Goal: Task Accomplishment & Management: Complete application form

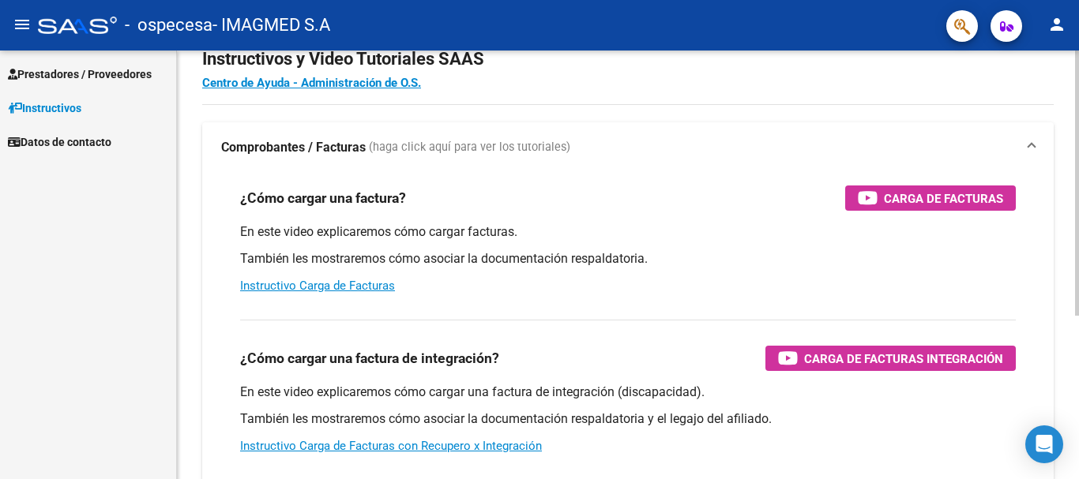
scroll to position [79, 0]
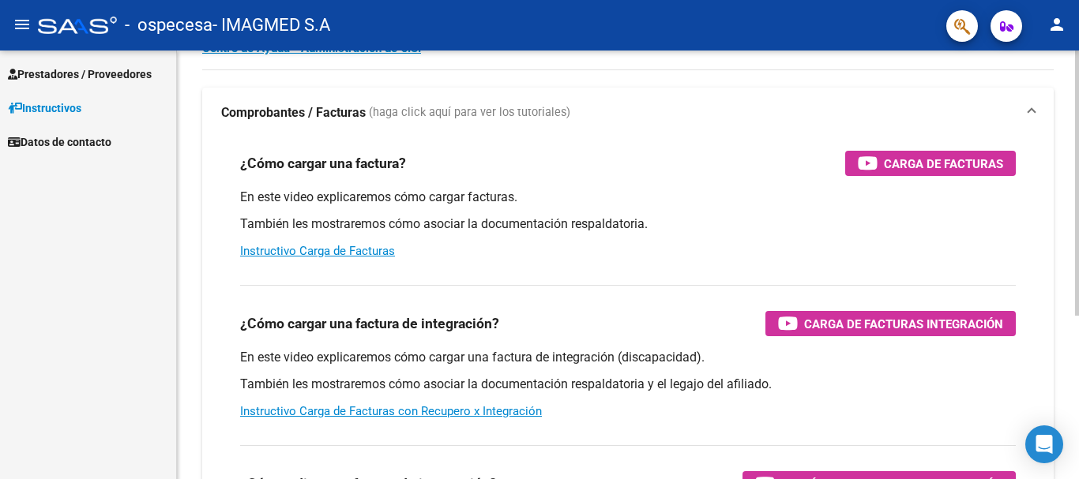
click at [320, 243] on div "En este video explicaremos cómo cargar facturas. También les mostraremos cómo a…" at bounding box center [628, 224] width 776 height 71
click at [323, 250] on link "Instructivo Carga de Facturas" at bounding box center [317, 251] width 155 height 14
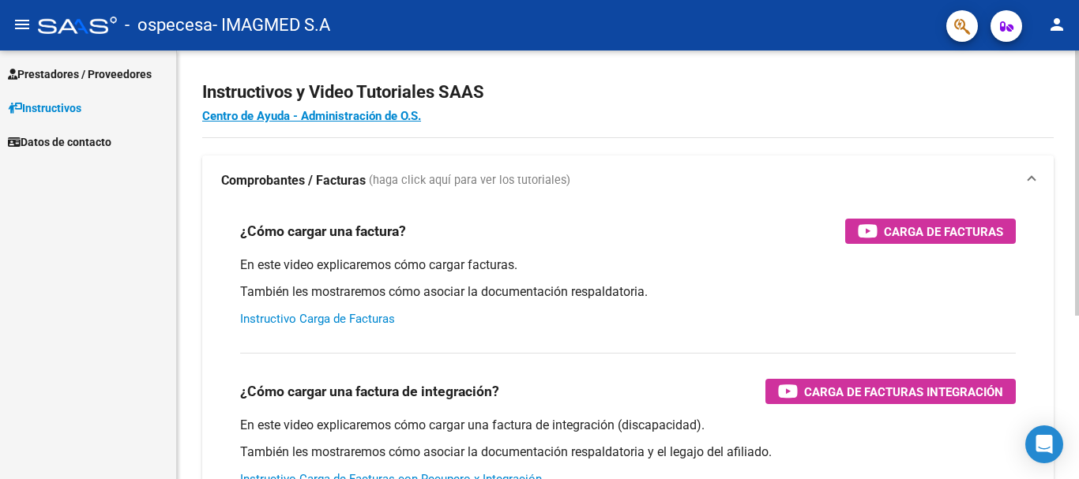
scroll to position [0, 0]
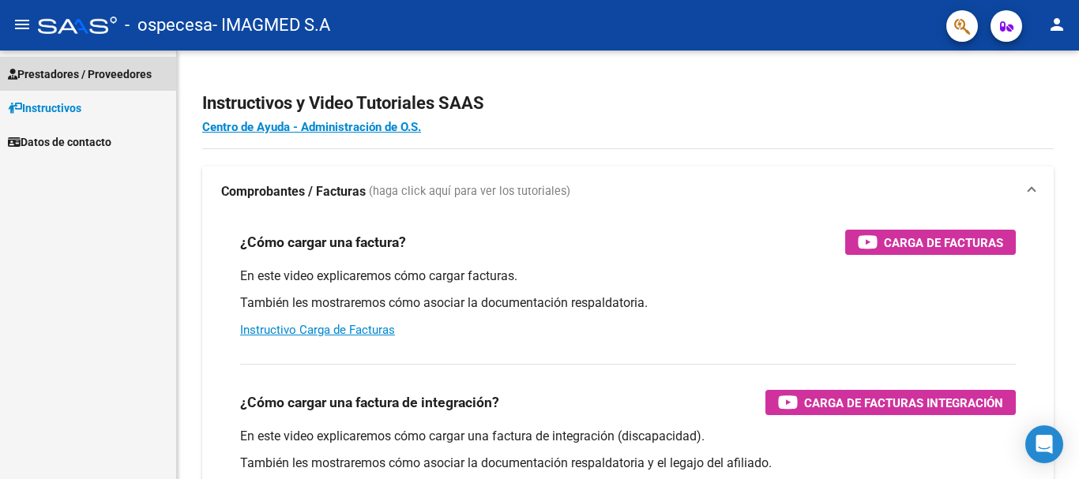
click at [46, 68] on span "Prestadores / Proveedores" at bounding box center [80, 74] width 144 height 17
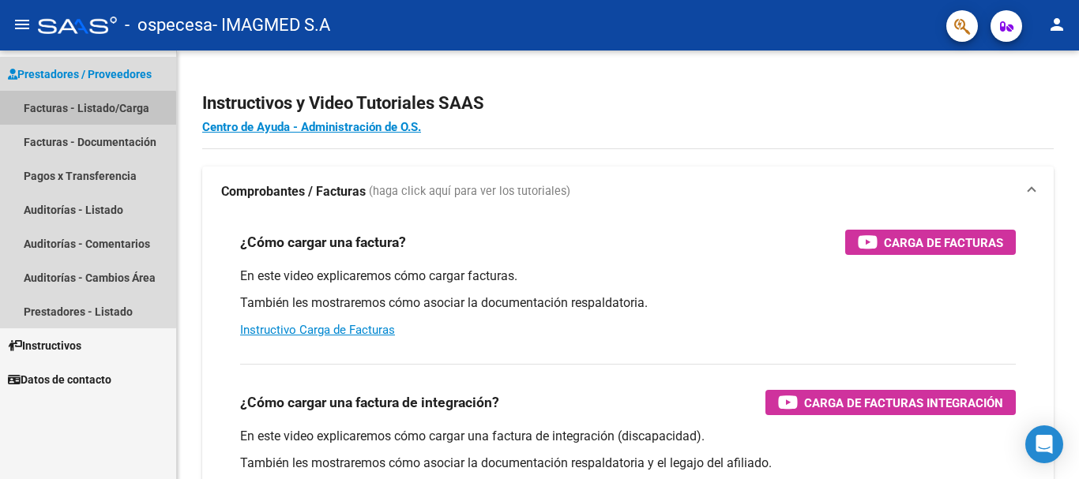
click at [83, 113] on link "Facturas - Listado/Carga" at bounding box center [88, 108] width 176 height 34
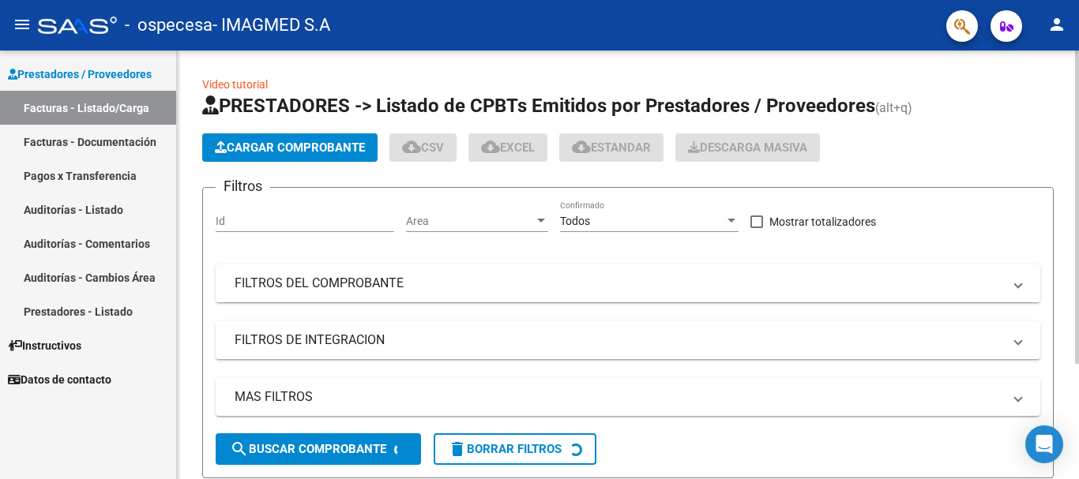
click at [299, 221] on input "Id" at bounding box center [305, 221] width 178 height 13
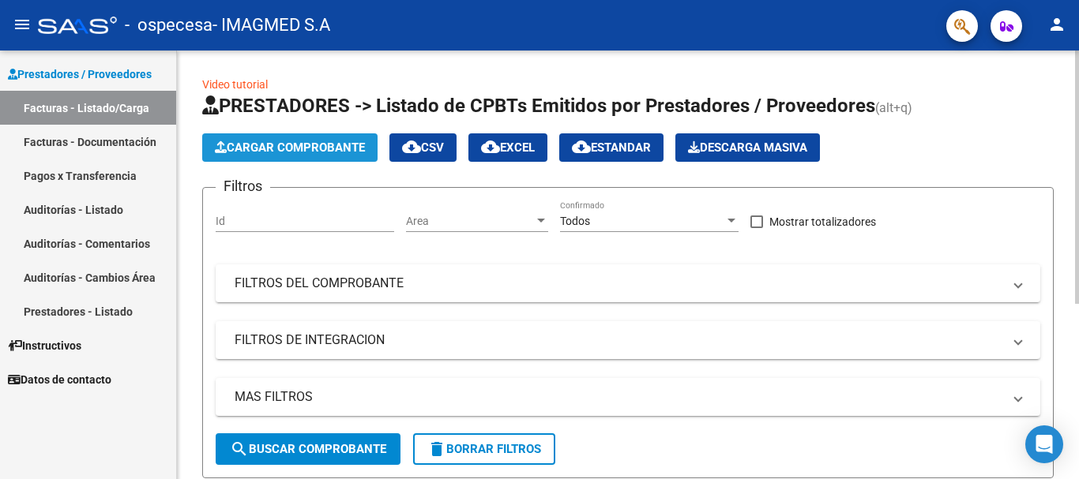
click at [272, 145] on span "Cargar Comprobante" at bounding box center [290, 148] width 150 height 14
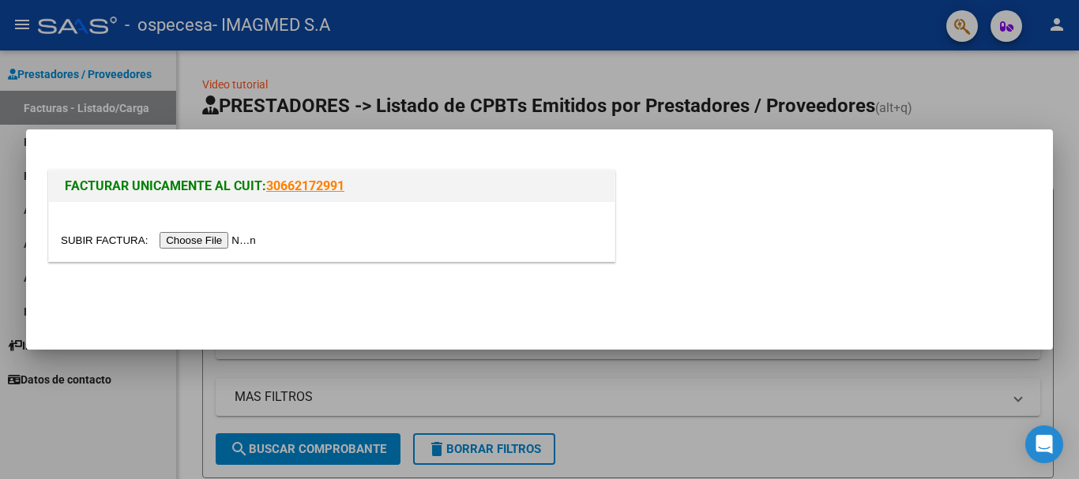
click at [214, 245] on input "file" at bounding box center [161, 240] width 200 height 17
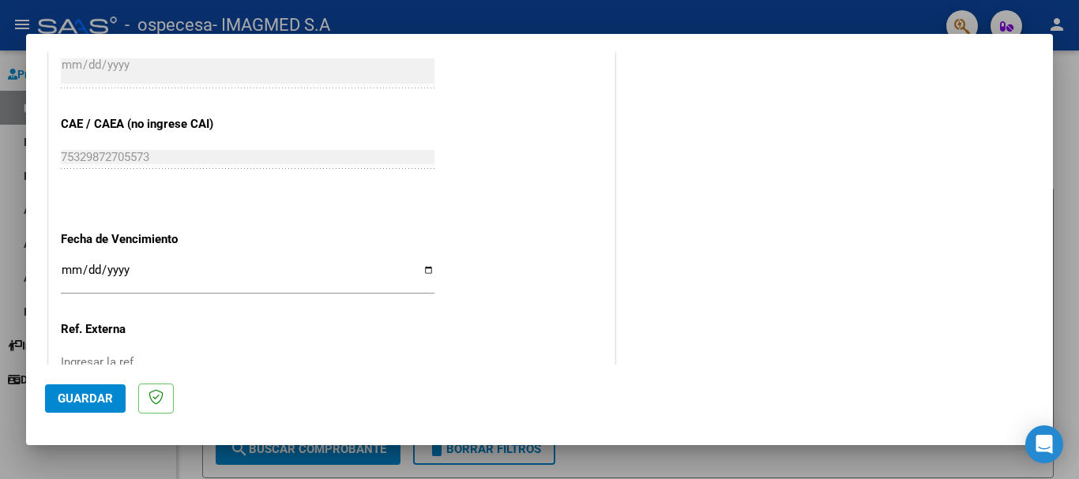
scroll to position [790, 0]
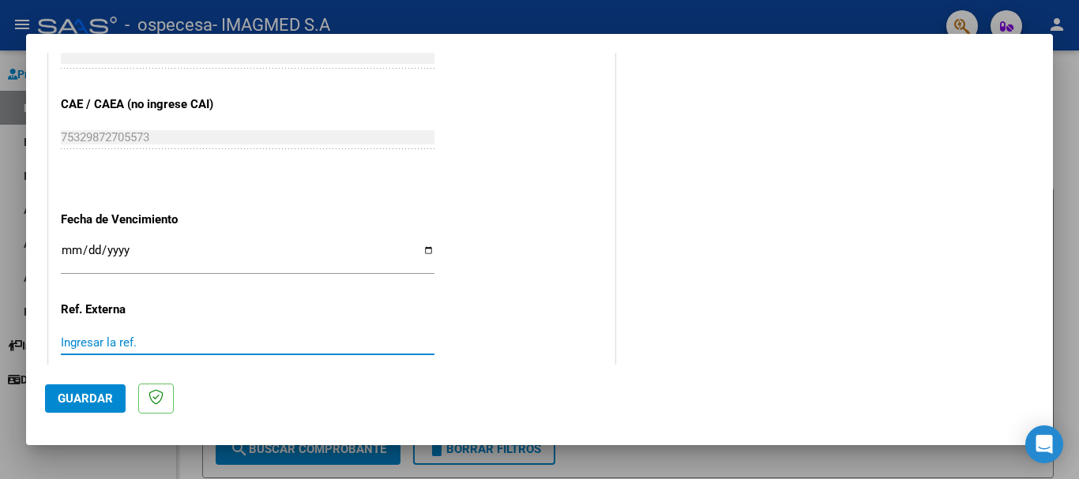
click at [148, 337] on input "Ingresar la ref." at bounding box center [248, 343] width 374 height 14
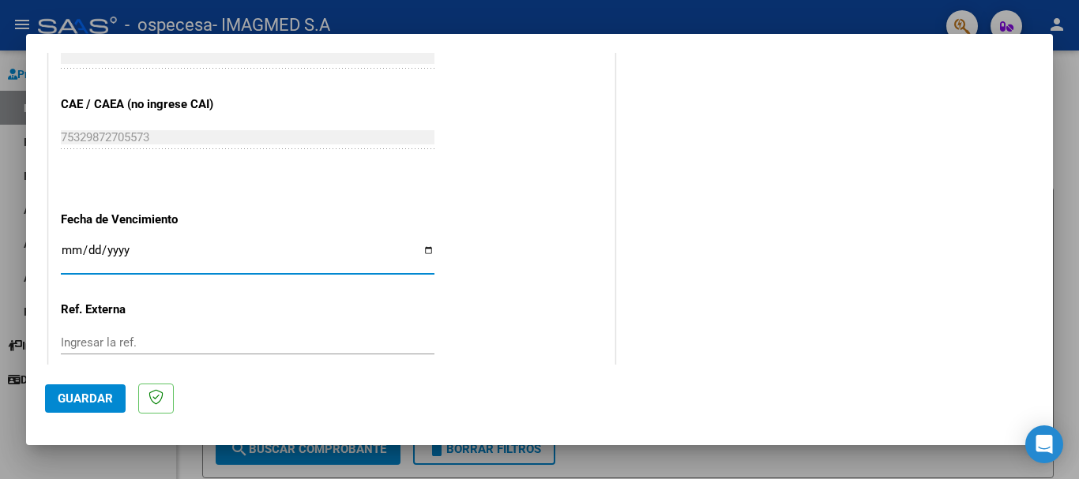
click at [69, 257] on input "Ingresar la fecha" at bounding box center [248, 256] width 374 height 25
type input "[DATE]"
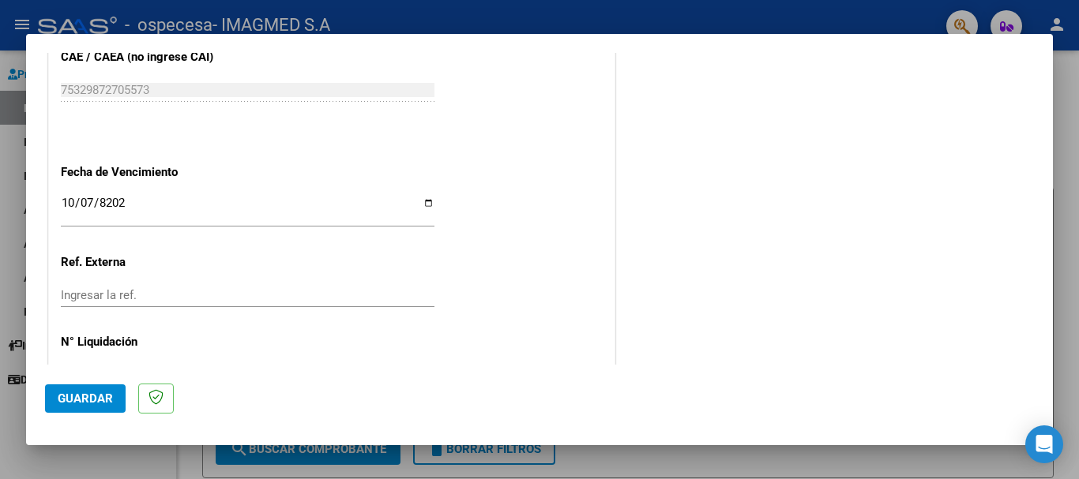
scroll to position [811, 0]
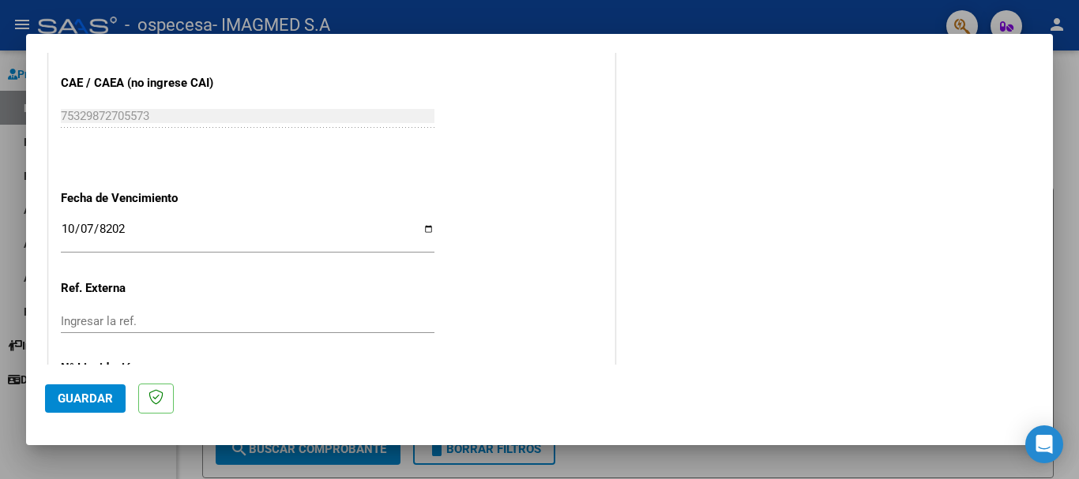
click at [86, 228] on input "[DATE]" at bounding box center [248, 235] width 374 height 25
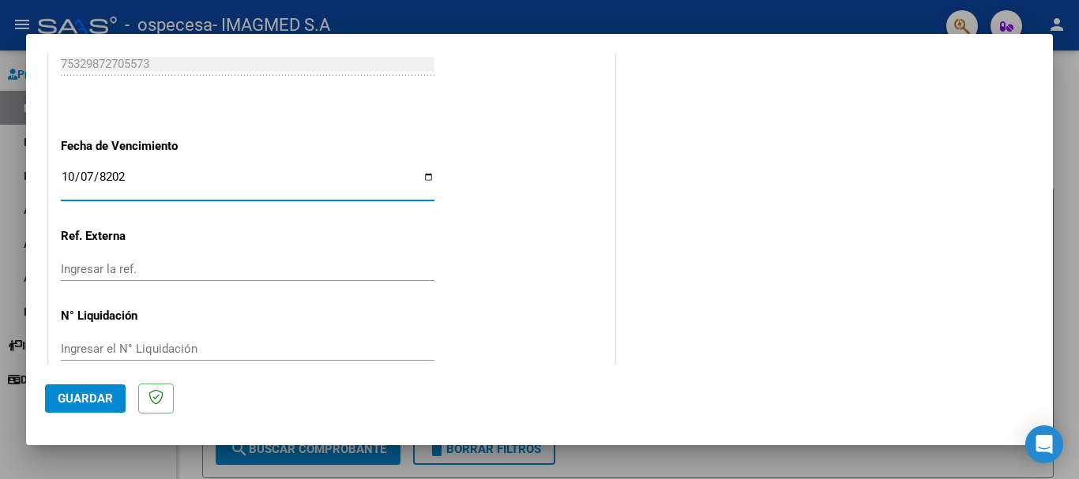
scroll to position [890, 0]
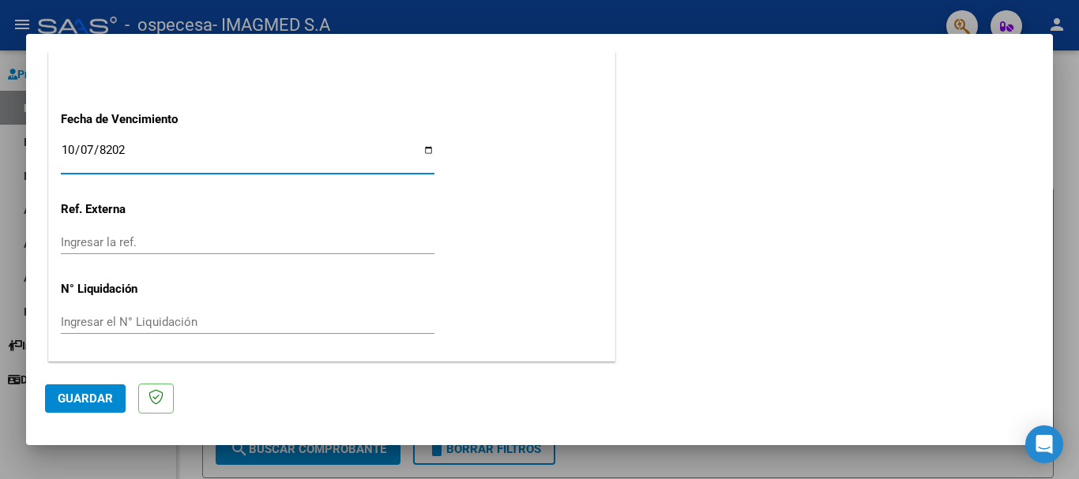
click at [124, 241] on input "Ingresar la ref." at bounding box center [248, 242] width 374 height 14
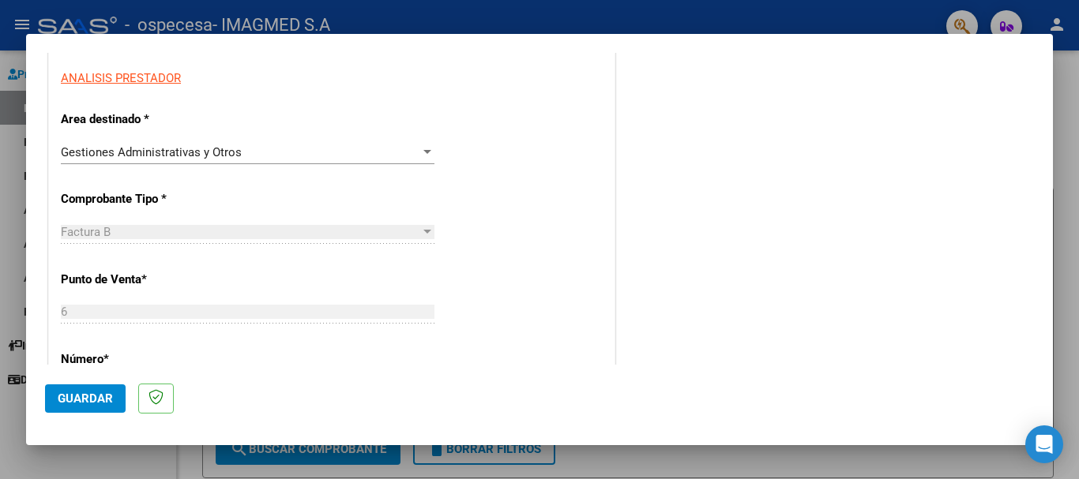
scroll to position [258, 0]
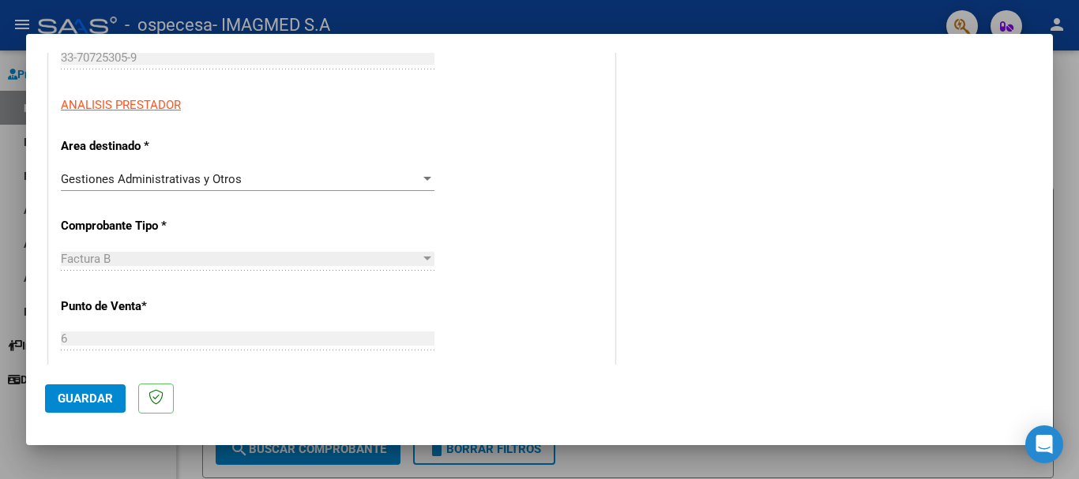
click at [244, 182] on div "Gestiones Administrativas y Otros" at bounding box center [240, 179] width 359 height 14
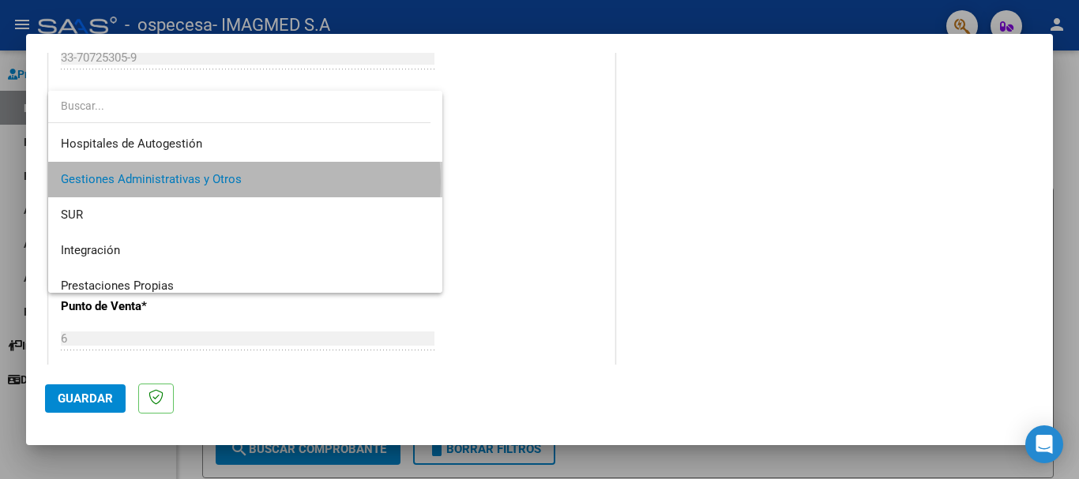
click at [244, 182] on span "Gestiones Administrativas y Otros" at bounding box center [245, 180] width 369 height 36
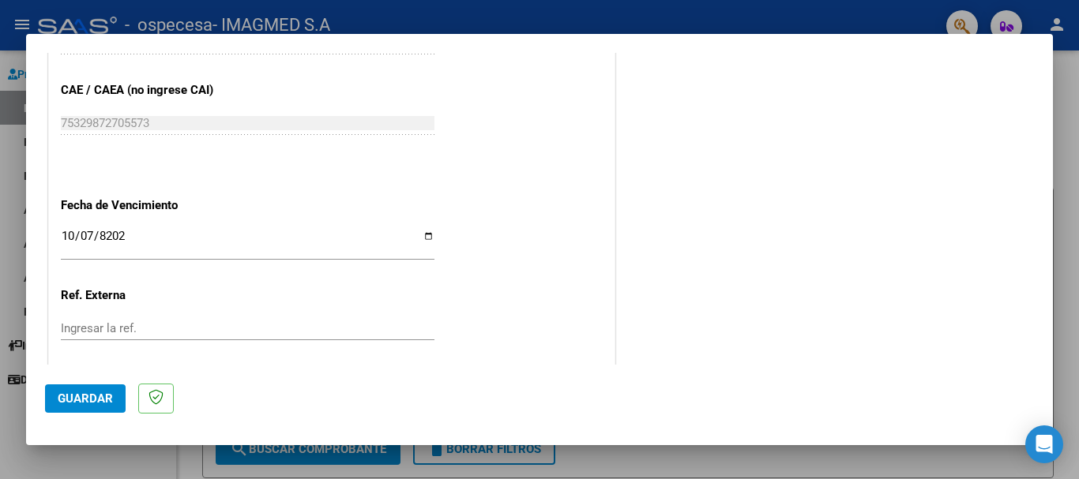
scroll to position [890, 0]
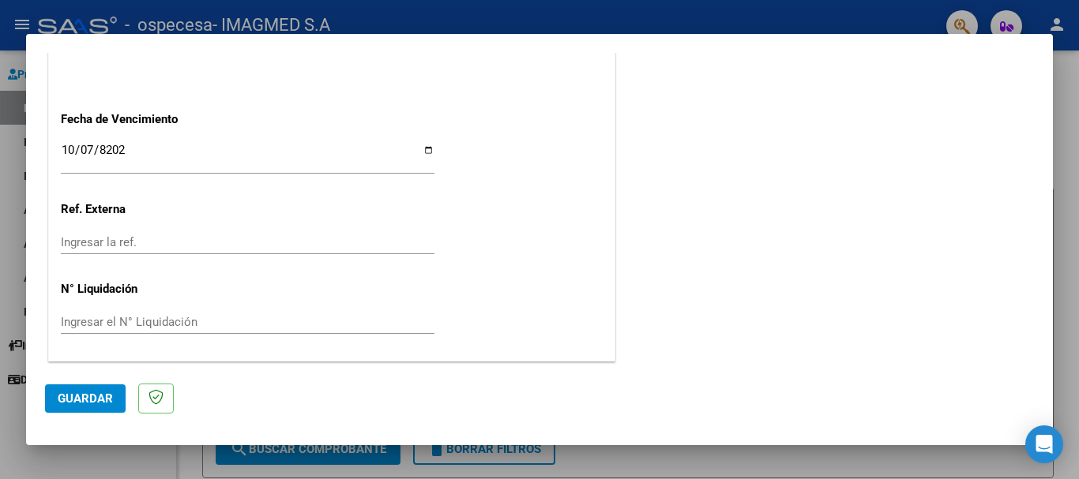
click at [96, 402] on span "Guardar" at bounding box center [85, 399] width 55 height 14
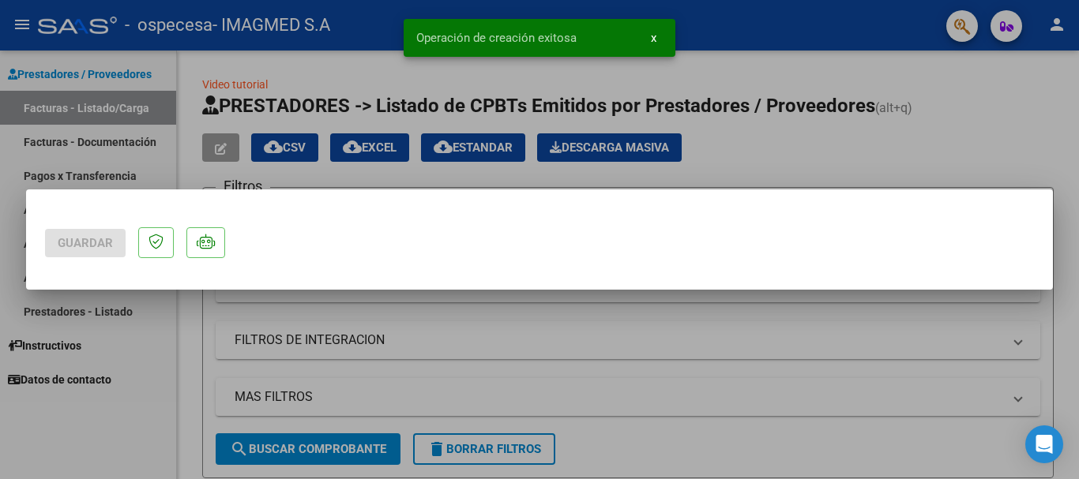
scroll to position [0, 0]
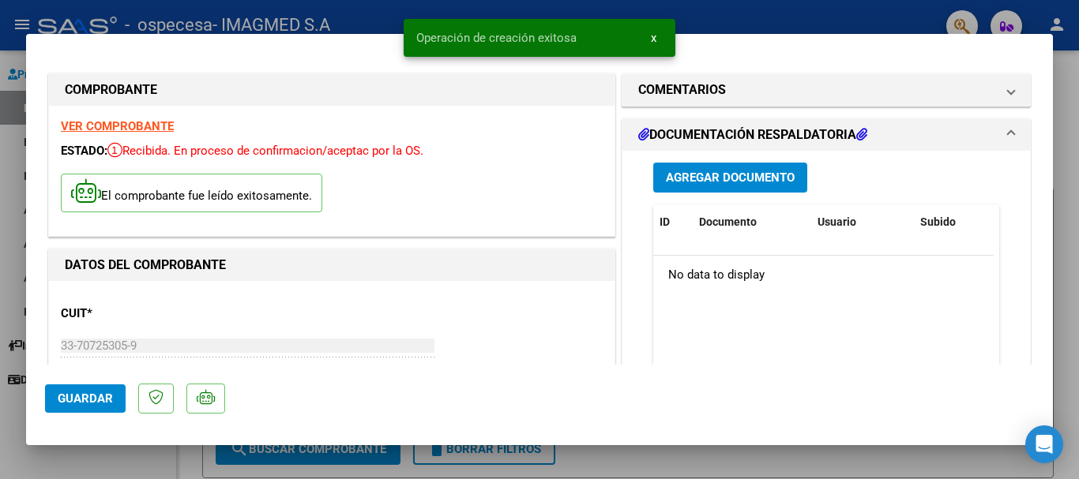
click at [729, 178] on span "Agregar Documento" at bounding box center [730, 178] width 129 height 14
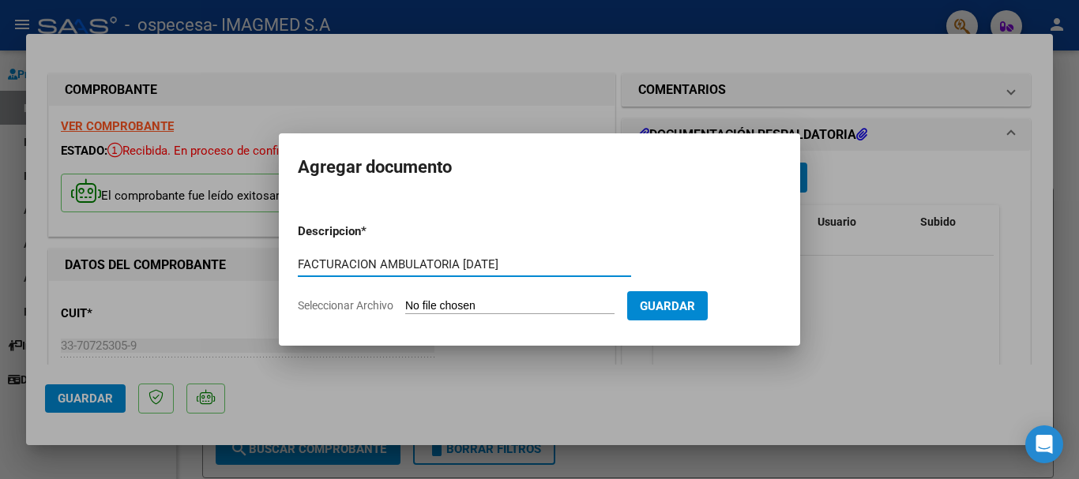
type input "FACTURACION AMBULATORIA [DATE]"
click at [482, 303] on input "Seleccionar Archivo" at bounding box center [509, 306] width 209 height 15
type input "C:\fakepath\PRESENTACION UNIFICADA AMB 2025.pdf"
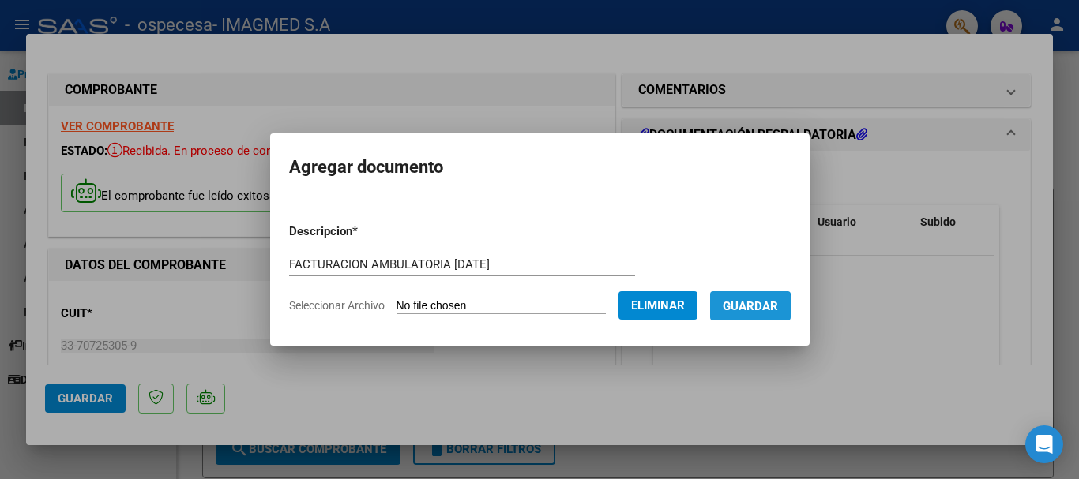
click at [749, 310] on span "Guardar" at bounding box center [750, 306] width 55 height 14
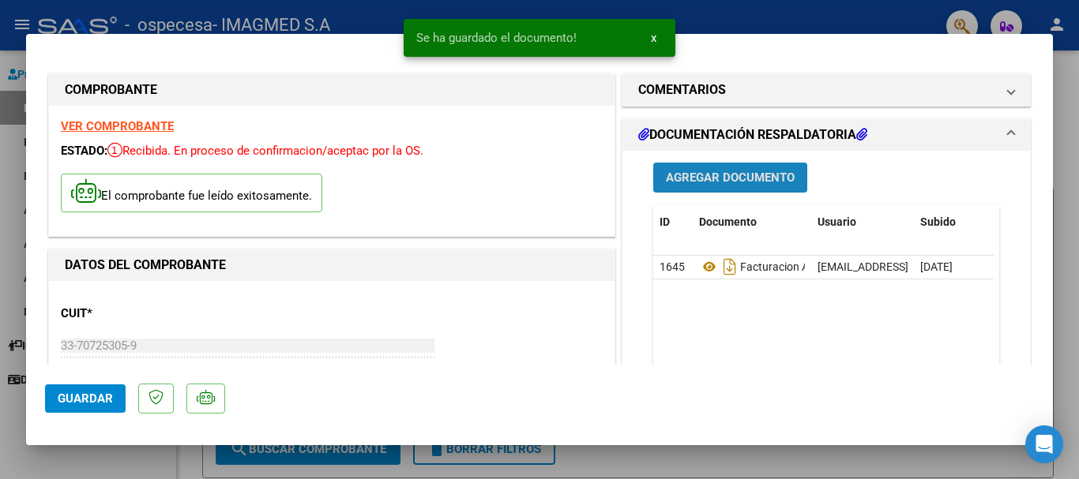
click at [715, 180] on span "Agregar Documento" at bounding box center [730, 178] width 129 height 14
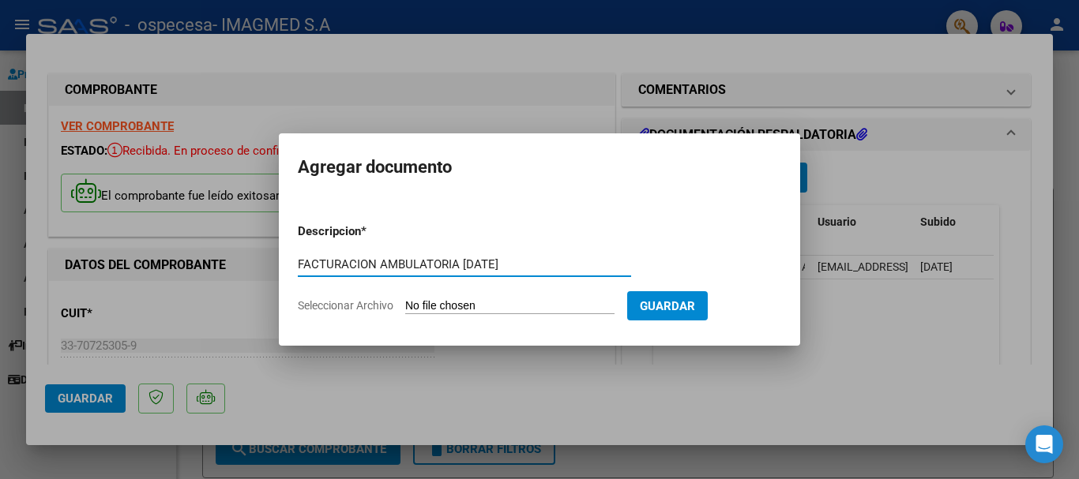
click at [426, 267] on input "FACTURACION AMBULATORIA [DATE]" at bounding box center [464, 264] width 333 height 14
type input "FACTURACION AMBULATORIA [DATE]"
click at [573, 311] on input "Seleccionar Archivo" at bounding box center [509, 306] width 209 height 15
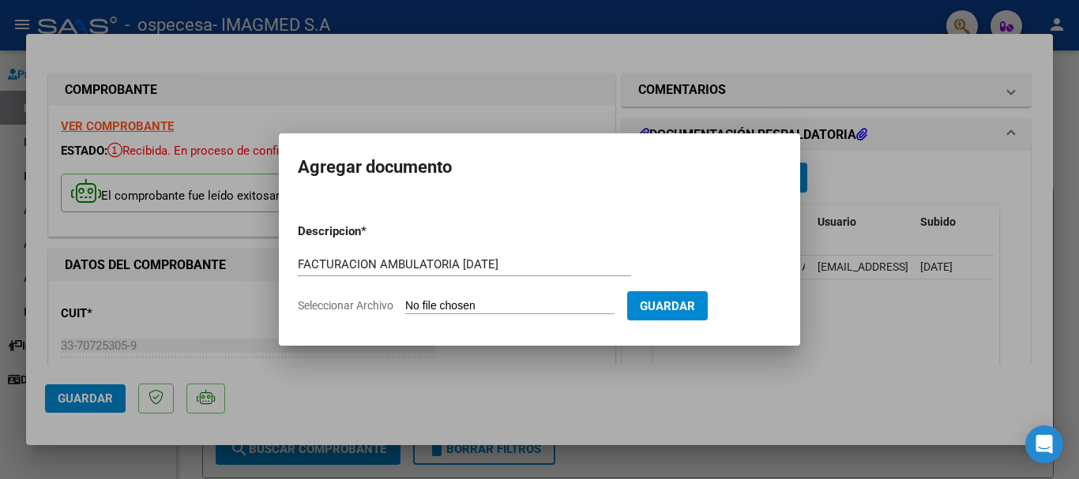
type input "C:\fakepath\PRESENTACION 23870 [DATE] AMB.pdf"
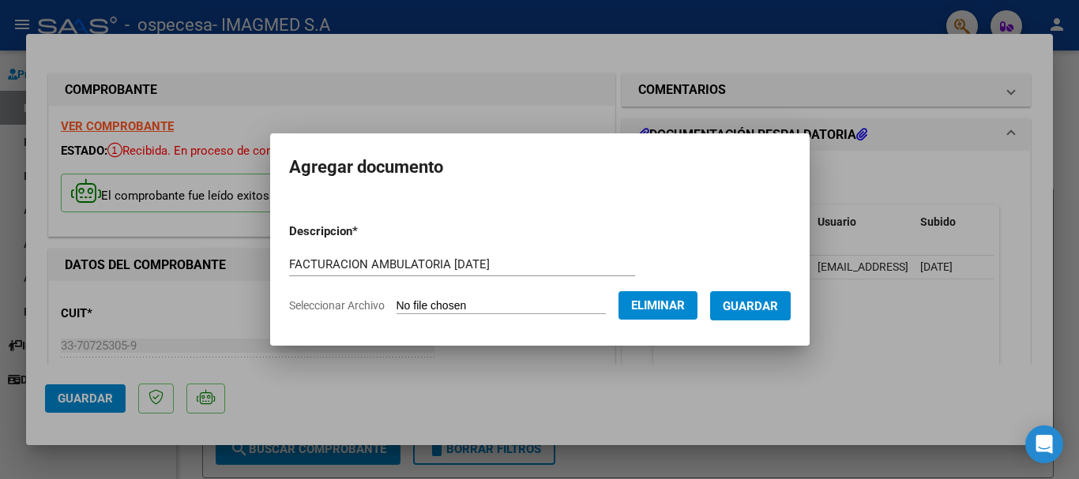
click at [747, 310] on span "Guardar" at bounding box center [750, 306] width 55 height 14
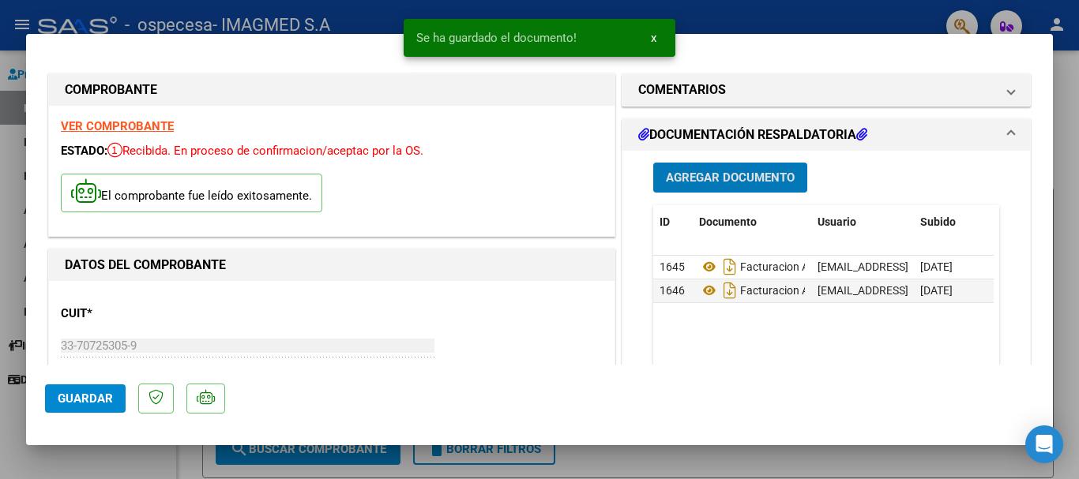
click at [712, 174] on span "Agregar Documento" at bounding box center [730, 178] width 129 height 14
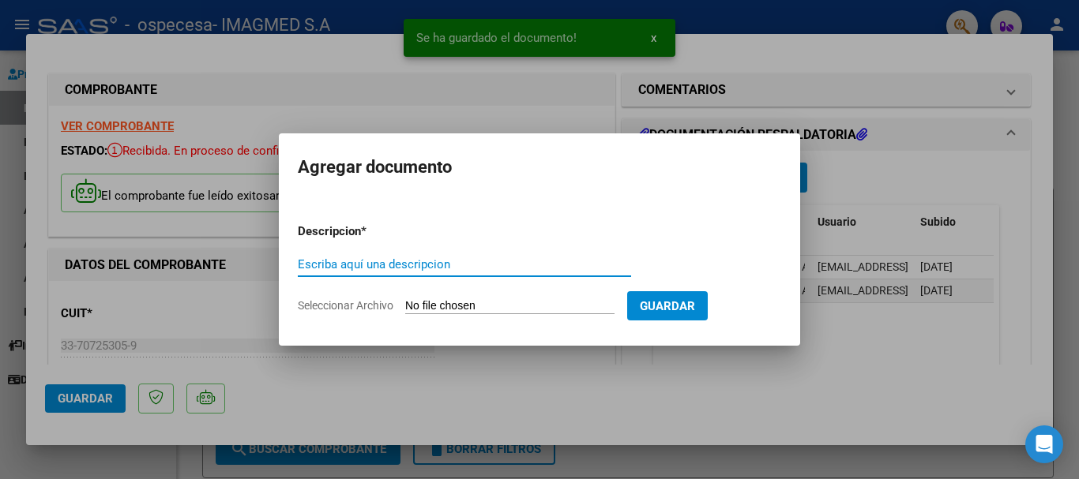
paste input "FACTURACION AMBULATORIA [DATE]"
type input "FACTURACION AMBULATORIA [DATE]"
click at [542, 308] on input "Seleccionar Archivo" at bounding box center [509, 306] width 209 height 15
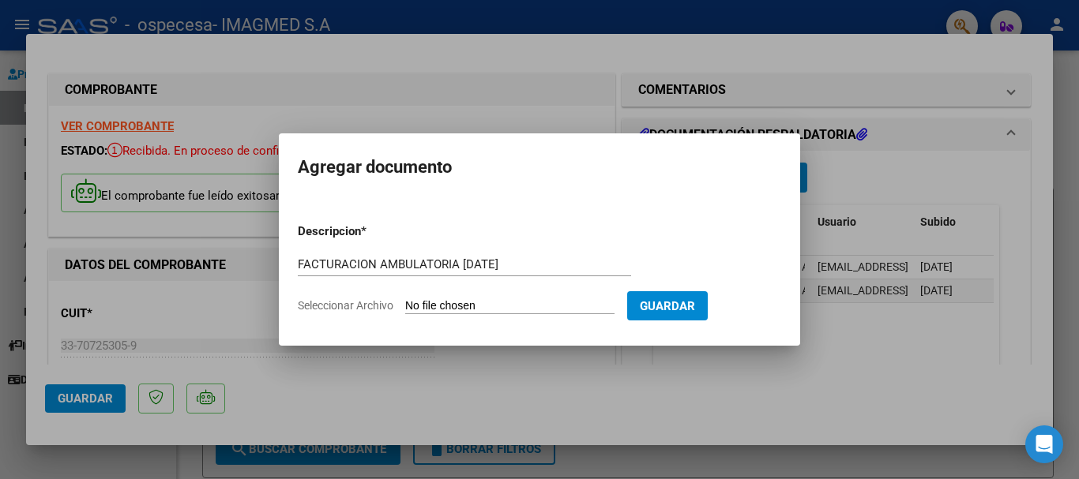
type input "C:\fakepath\PRESENTACION 23870 [DATE] AMB.pdf"
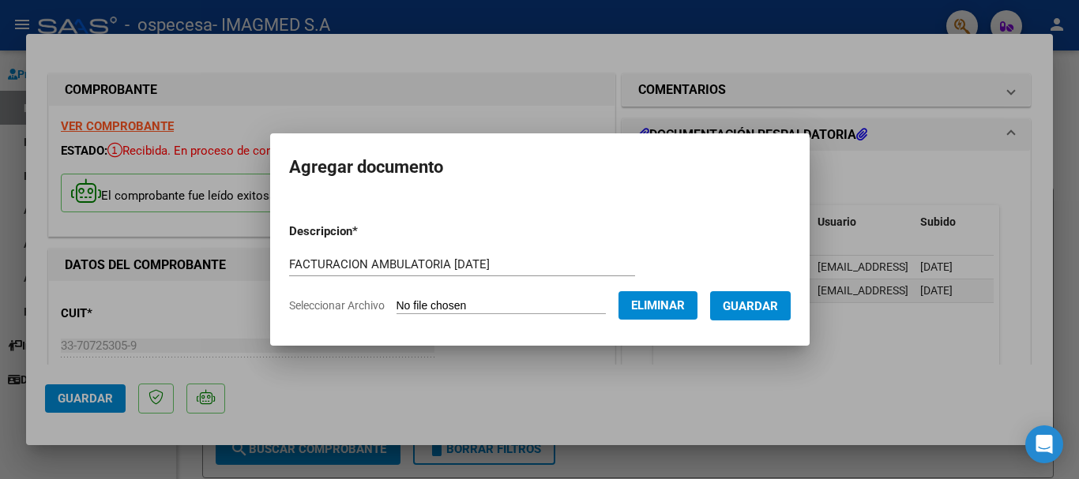
click at [776, 314] on button "Guardar" at bounding box center [750, 305] width 81 height 29
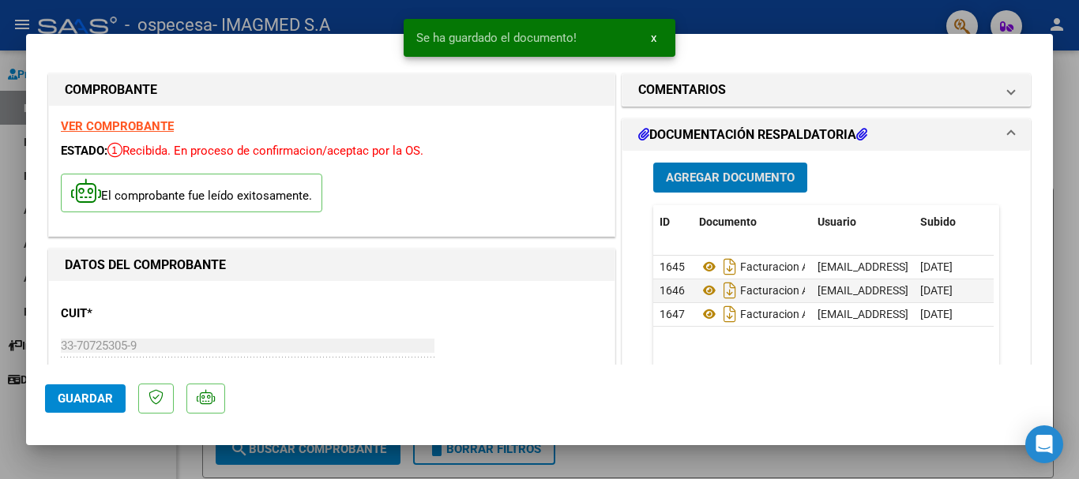
click at [723, 179] on span "Agregar Documento" at bounding box center [730, 178] width 129 height 14
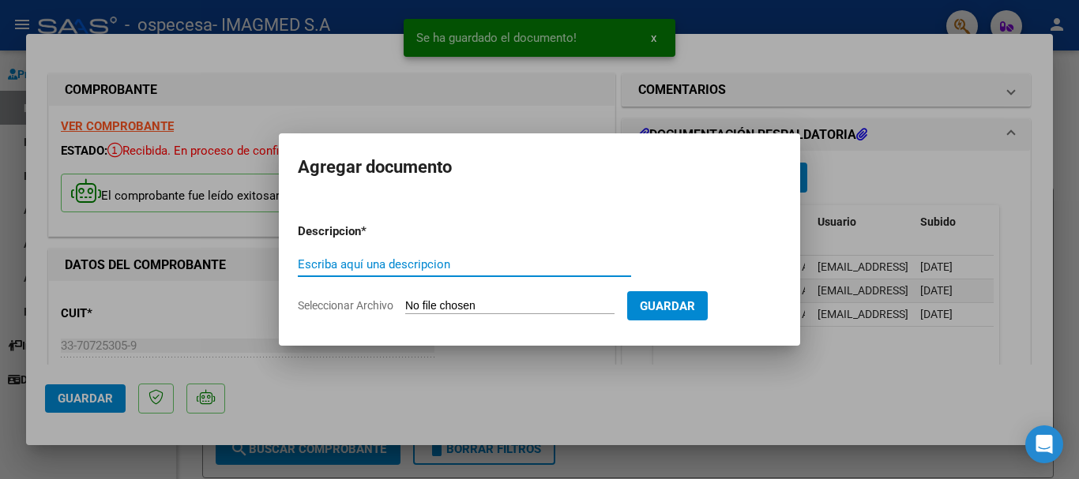
paste input "FACTURACION AMBULATORIA [DATE]"
type input "FACTURACION AMBULATORIA [DATE]"
click at [555, 311] on input "Seleccionar Archivo" at bounding box center [509, 306] width 209 height 15
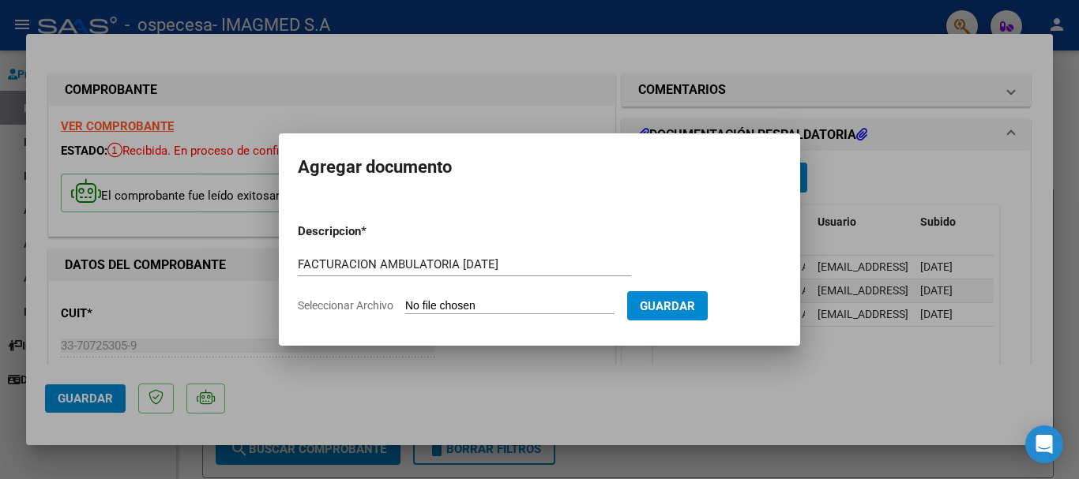
type input "C:\fakepath\PRESENTACION 23871 [DATE] AMB.pdf"
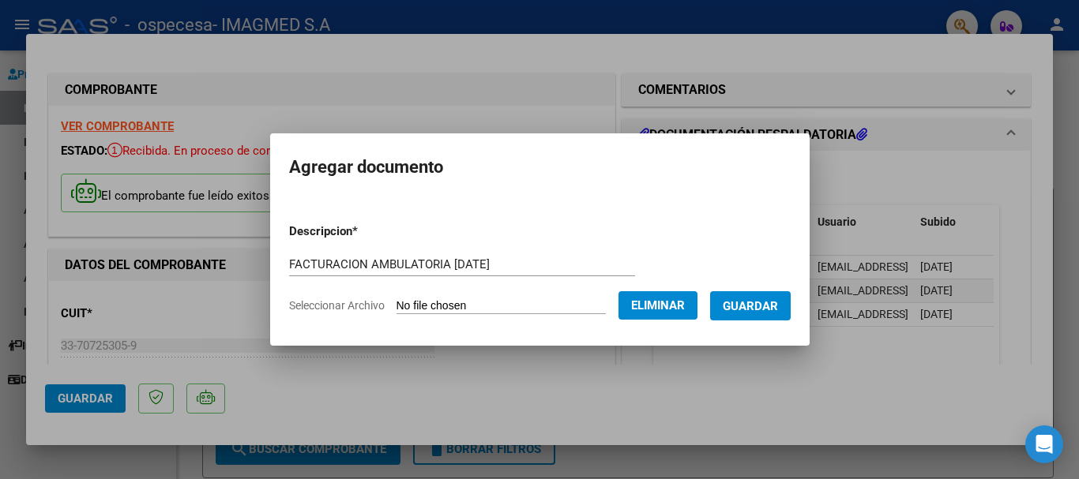
click at [751, 310] on span "Guardar" at bounding box center [750, 306] width 55 height 14
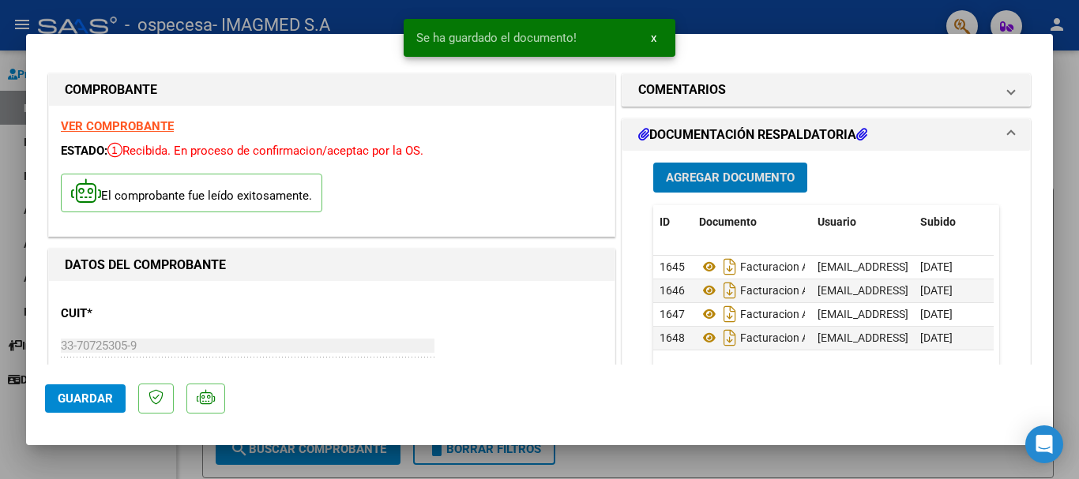
click at [743, 178] on span "Agregar Documento" at bounding box center [730, 178] width 129 height 14
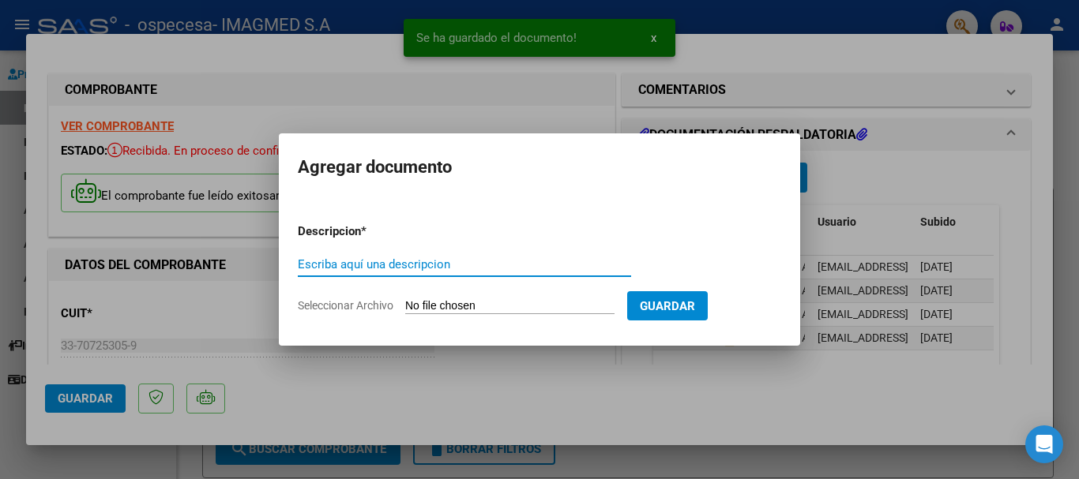
click at [409, 265] on input "Escriba aquí una descripcion" at bounding box center [464, 264] width 333 height 14
paste input "FACTURACION AMBULATORIA [DATE]"
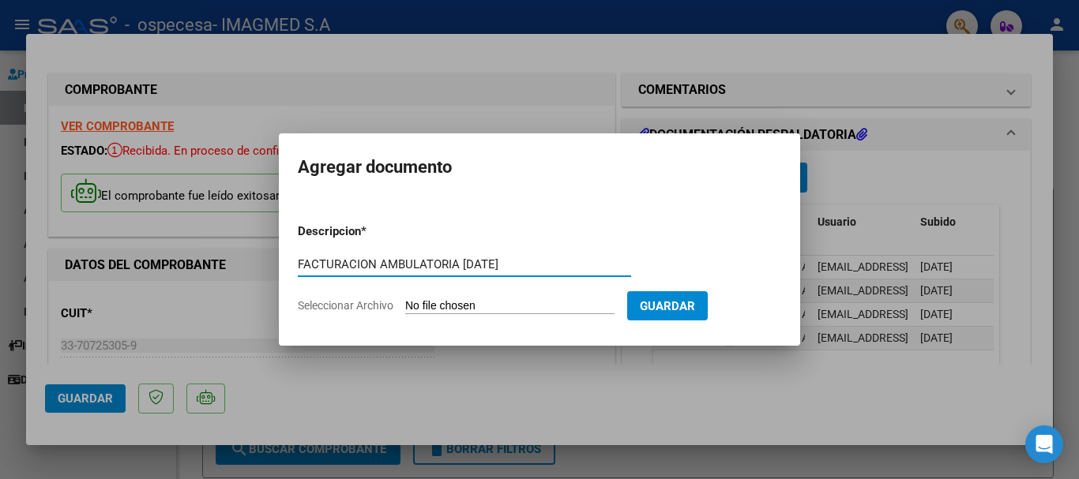
type input "FACTURACION AMBULATORIA [DATE]"
click at [456, 300] on input "Seleccionar Archivo" at bounding box center [509, 306] width 209 height 15
type input "C:\fakepath\PRESENTACION 23866 [DATE] AMB.pdf"
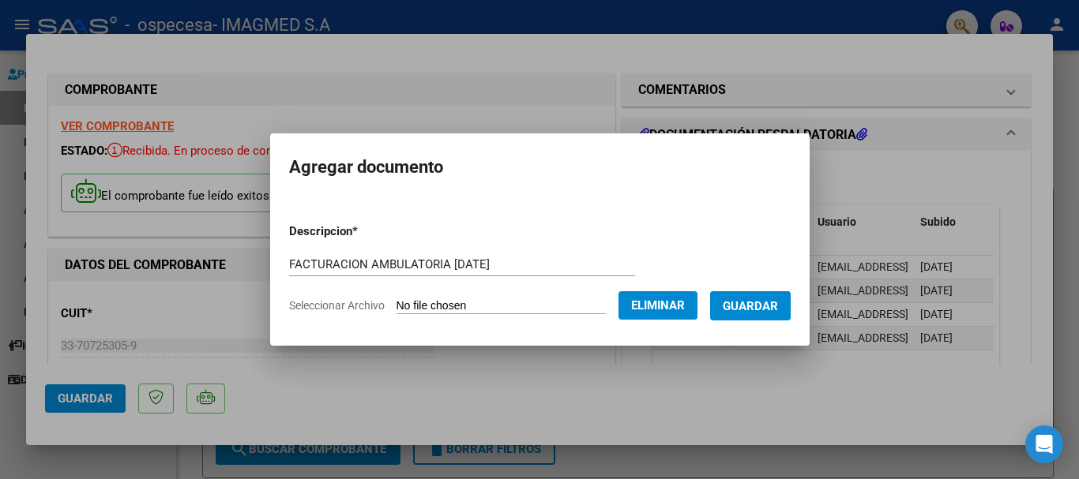
click at [769, 312] on span "Guardar" at bounding box center [750, 306] width 55 height 14
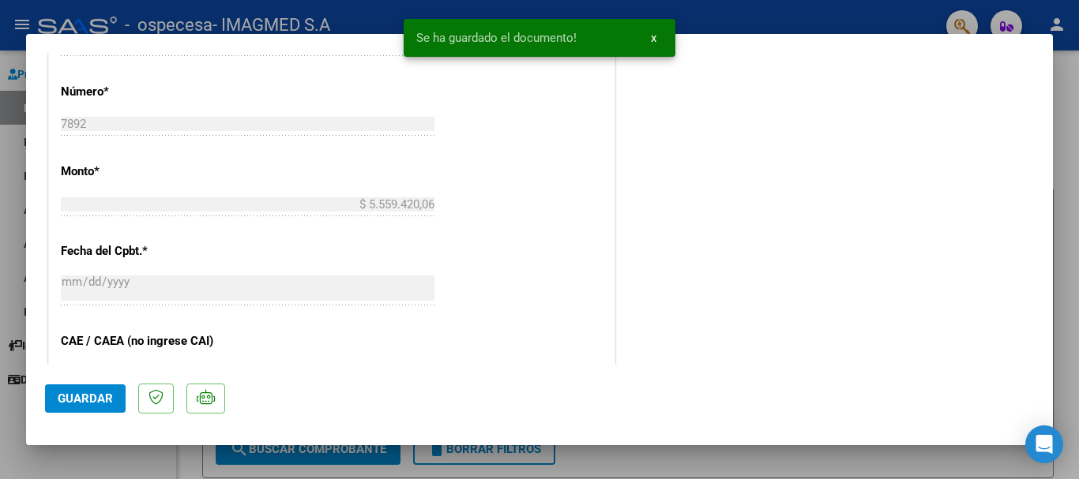
scroll to position [632, 0]
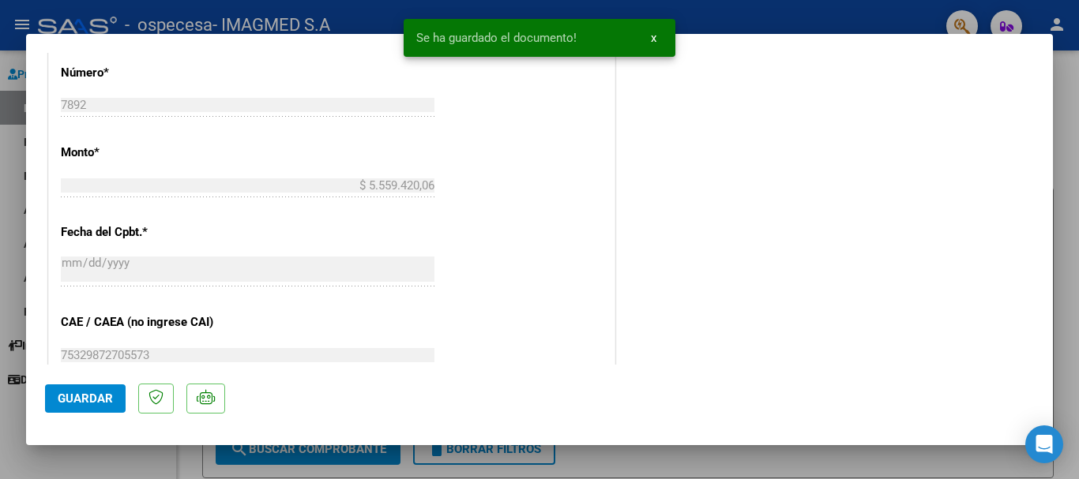
click at [58, 397] on span "Guardar" at bounding box center [85, 399] width 55 height 14
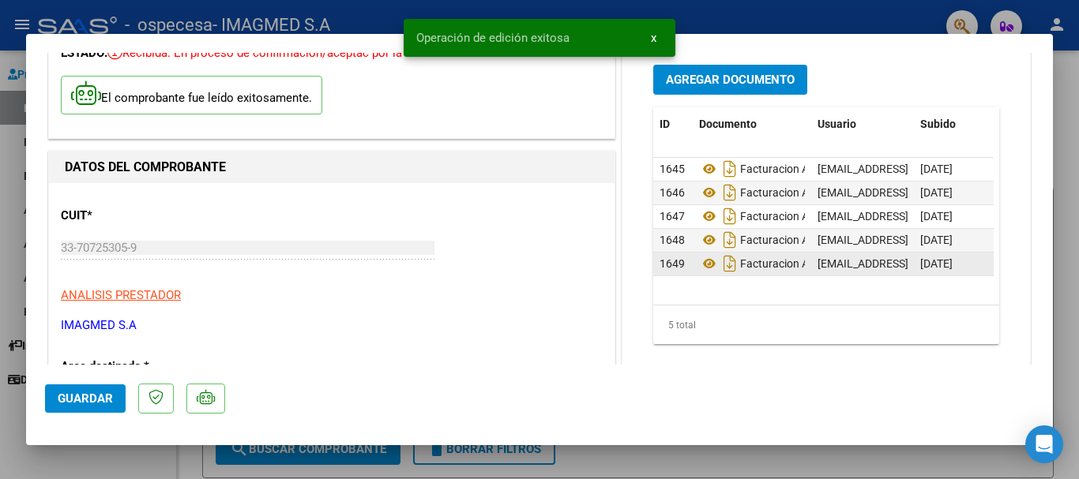
scroll to position [0, 0]
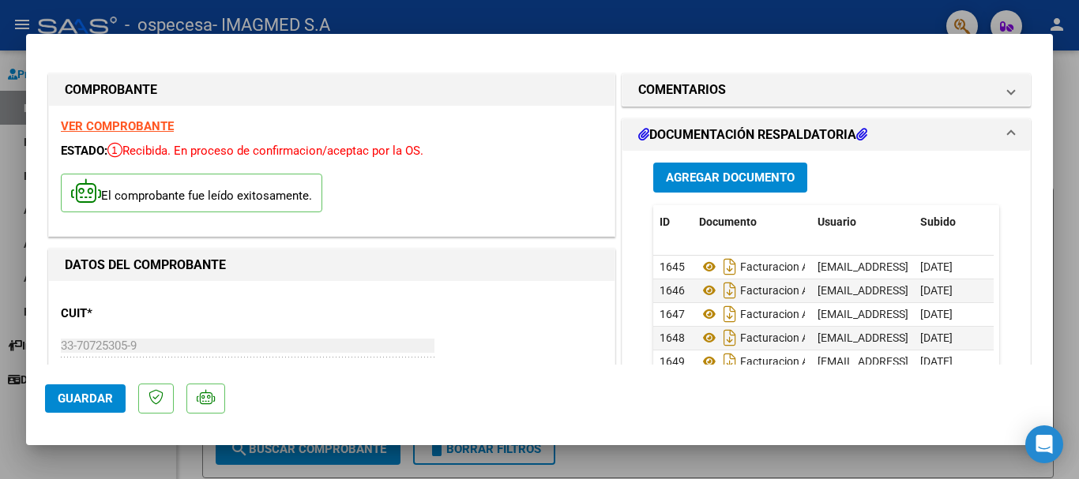
click at [630, 460] on div at bounding box center [539, 239] width 1079 height 479
type input "$ 0,00"
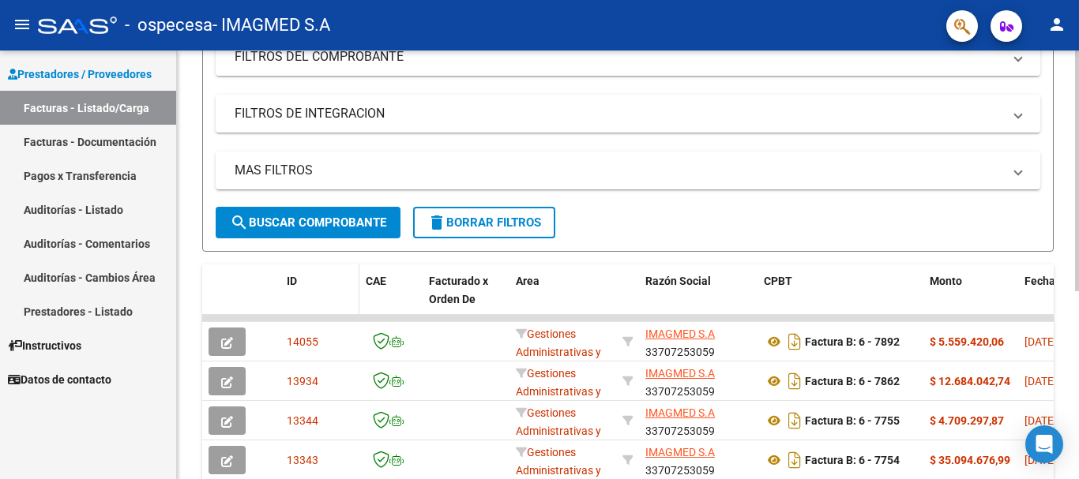
scroll to position [336, 0]
